Goal: Find specific page/section: Find specific page/section

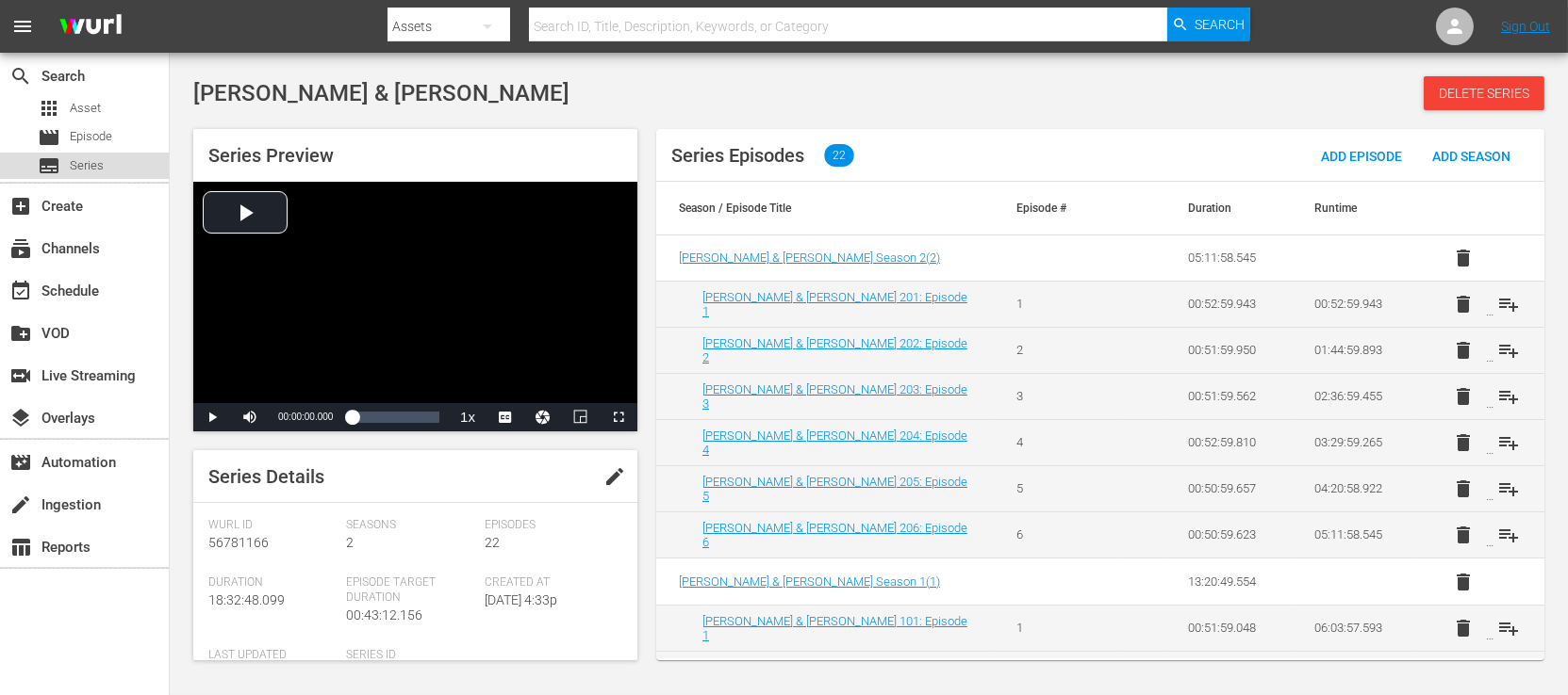
click at [117, 157] on div "subtitles Series" at bounding box center [84, 165] width 169 height 27
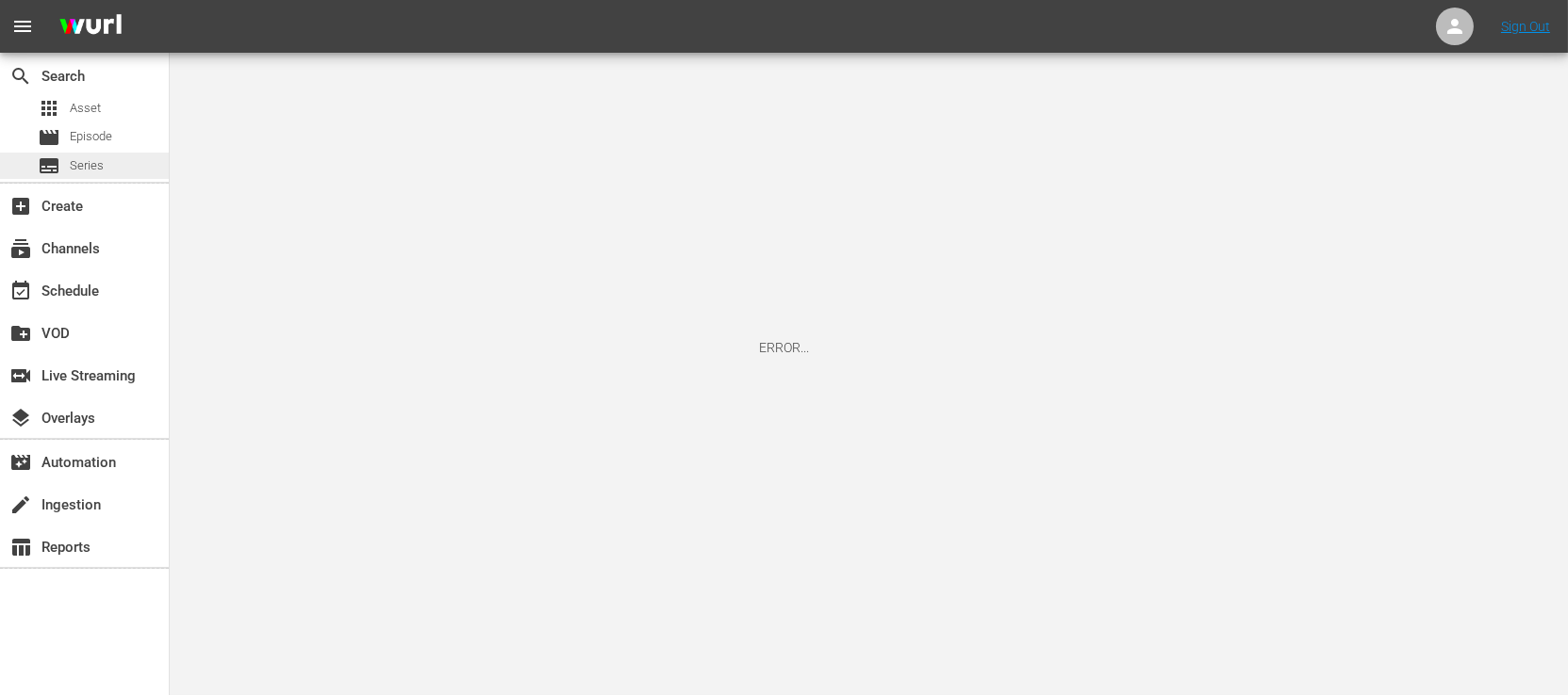
click at [103, 162] on div "subtitles Series" at bounding box center [84, 165] width 169 height 27
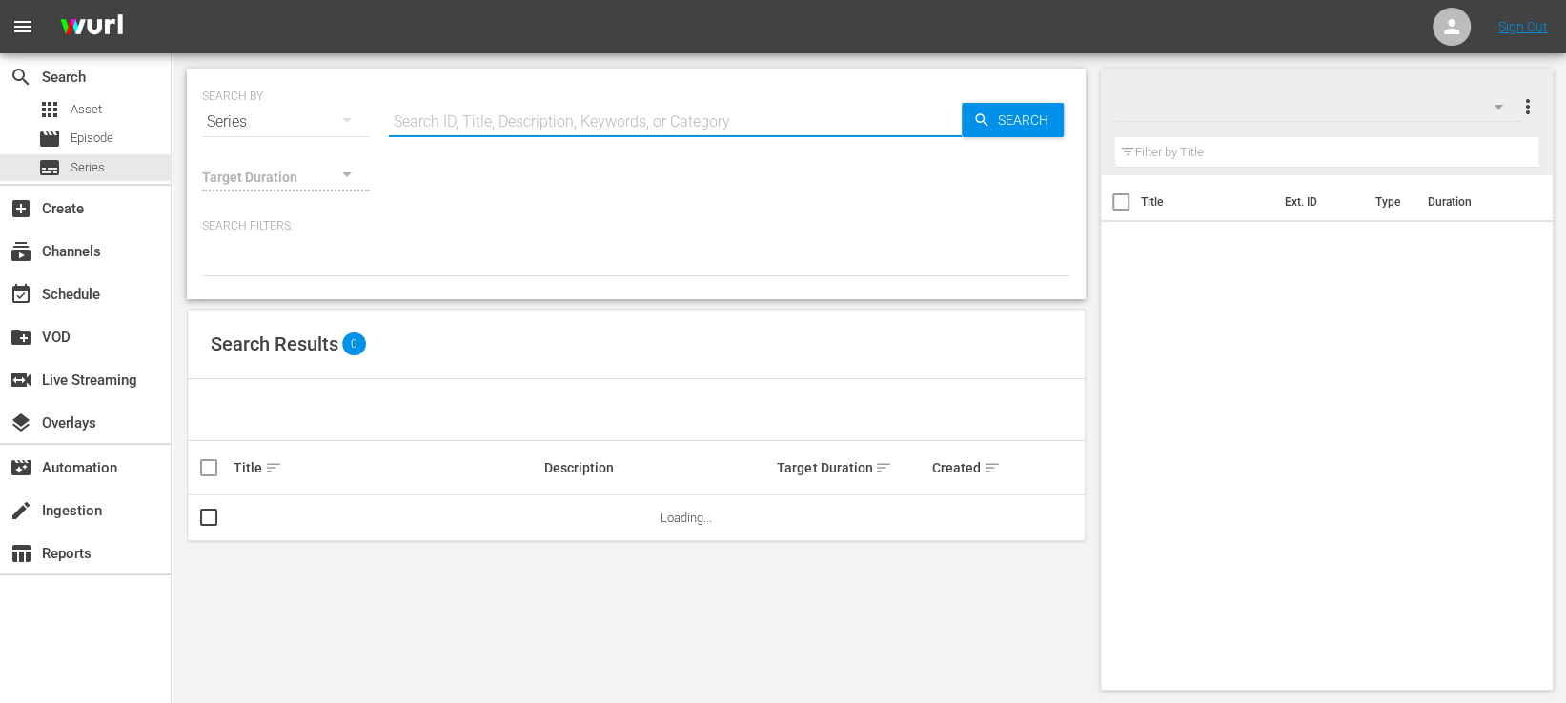
click at [403, 124] on input "text" at bounding box center [675, 122] width 573 height 46
paste input "56797478"
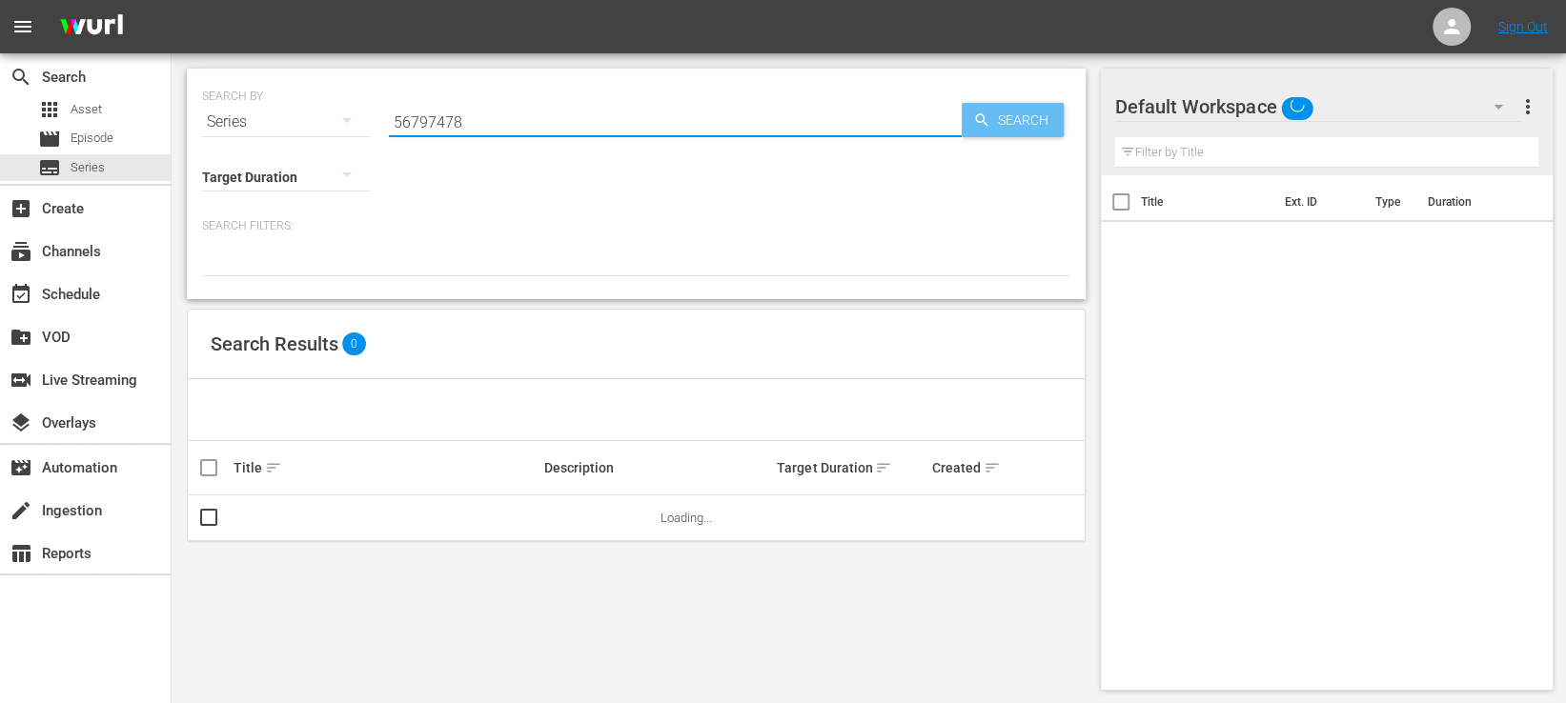
type input "56797478"
click at [996, 119] on span "Search" at bounding box center [1026, 120] width 73 height 34
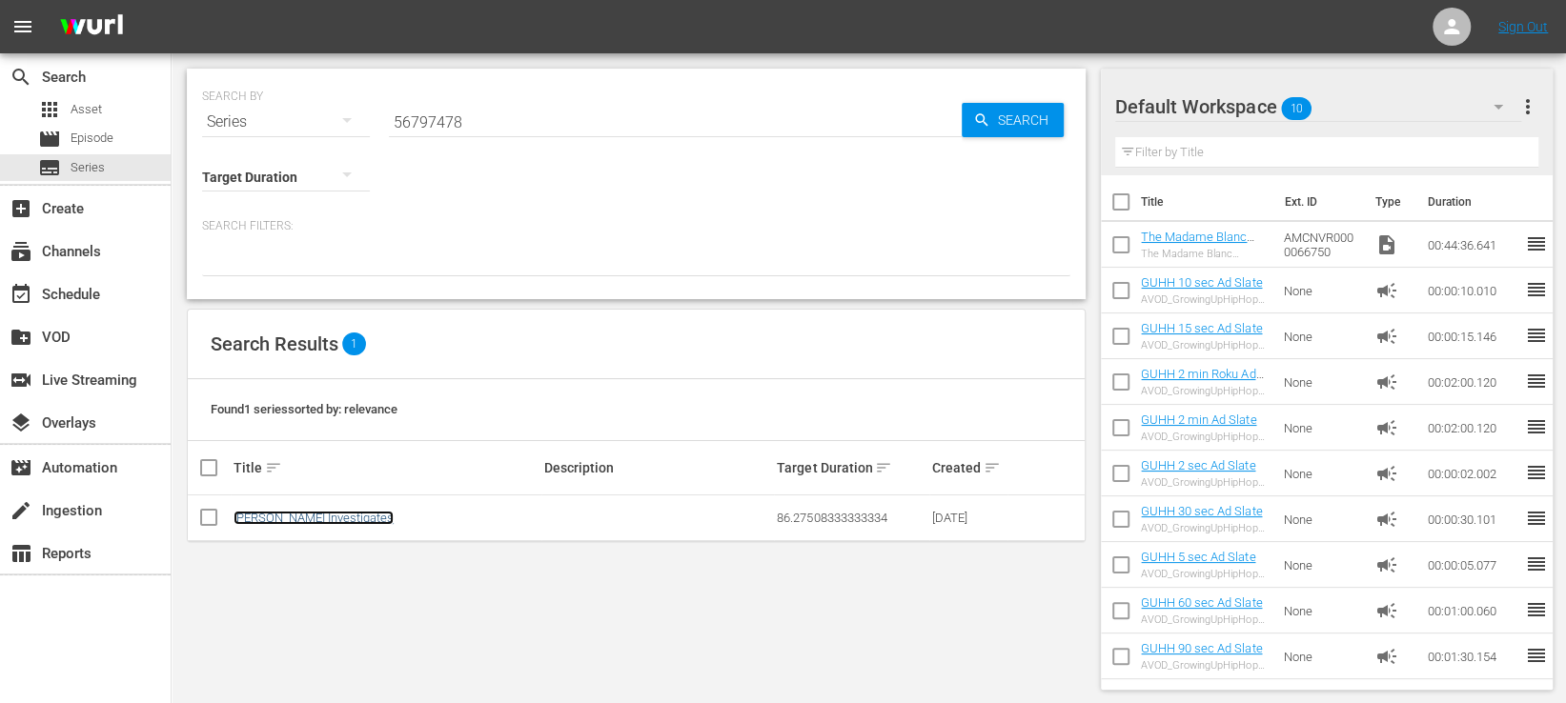
click at [323, 513] on link "[PERSON_NAME] Investigates" at bounding box center [313, 518] width 160 height 14
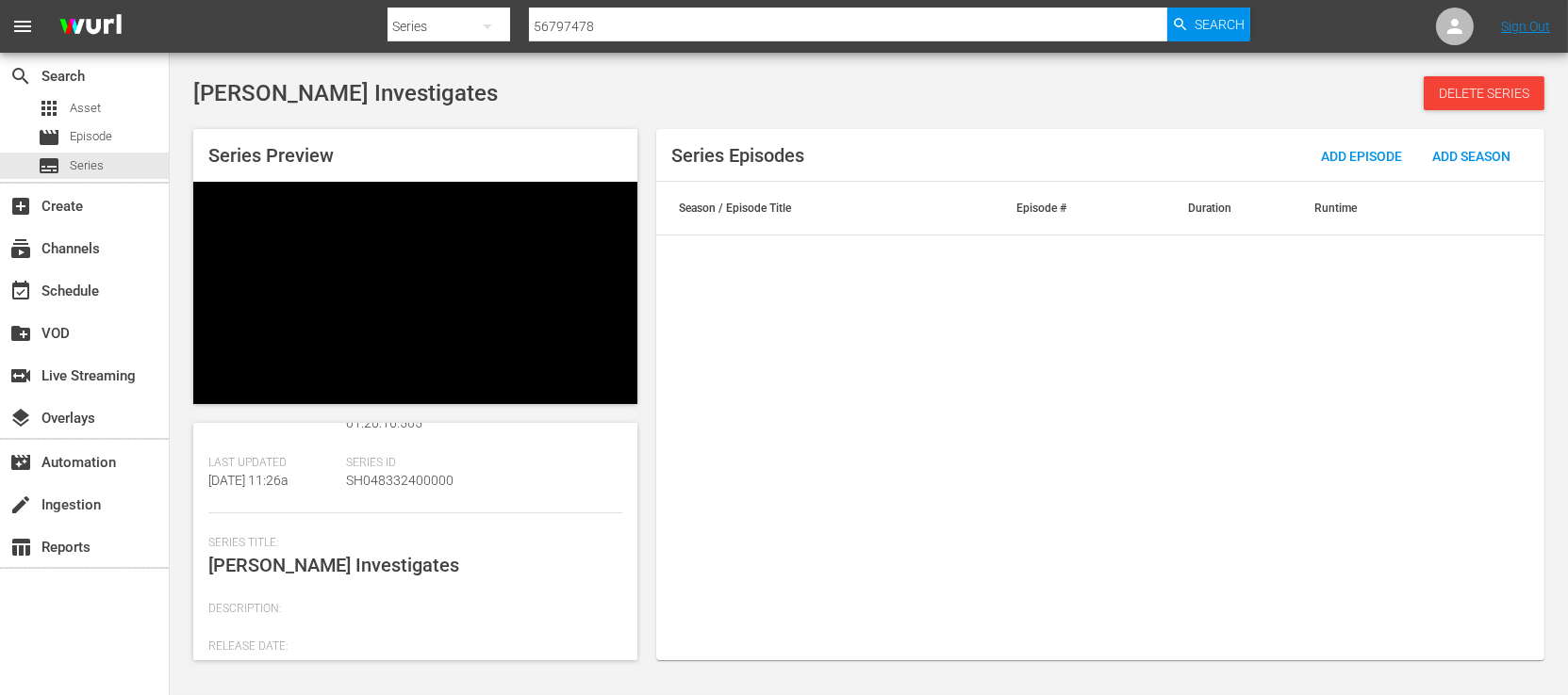
scroll to position [234, 0]
